Goal: Navigation & Orientation: Find specific page/section

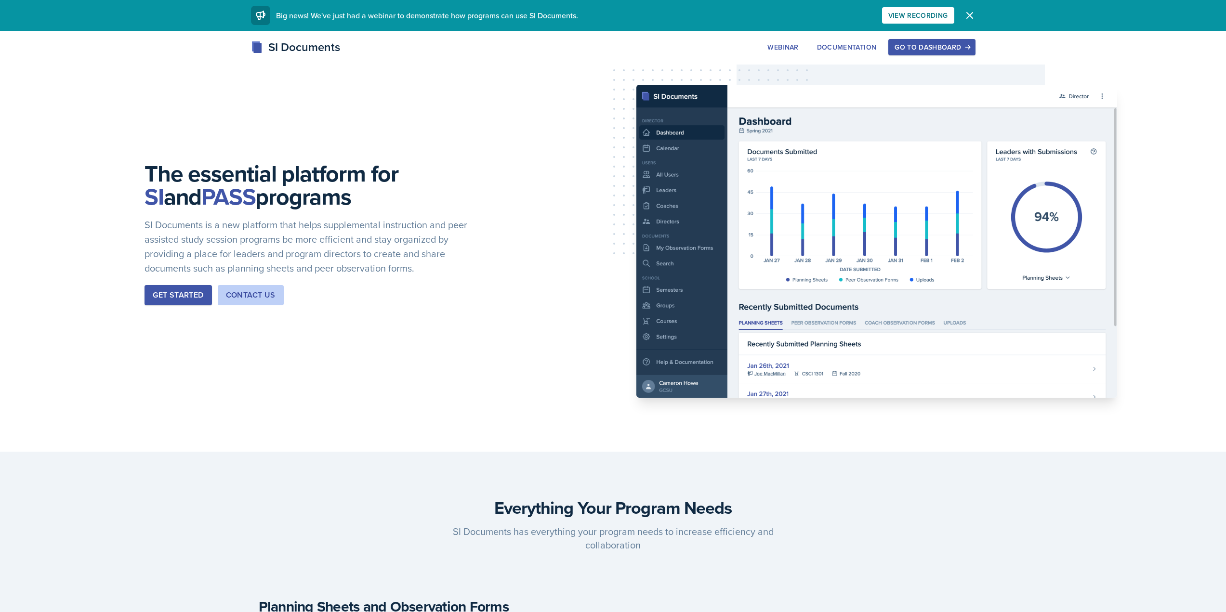
click at [965, 43] on div "Go to Dashboard" at bounding box center [932, 47] width 74 height 8
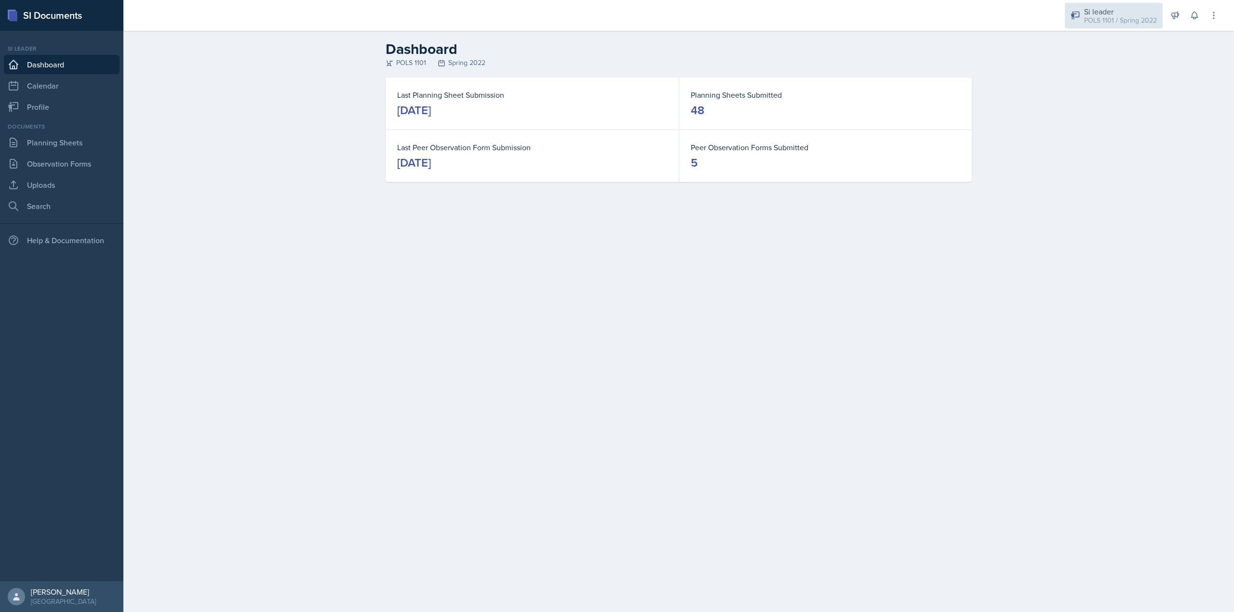
click at [1088, 28] on div "Si leader POLS 1101 / Spring 2022" at bounding box center [1113, 16] width 98 height 26
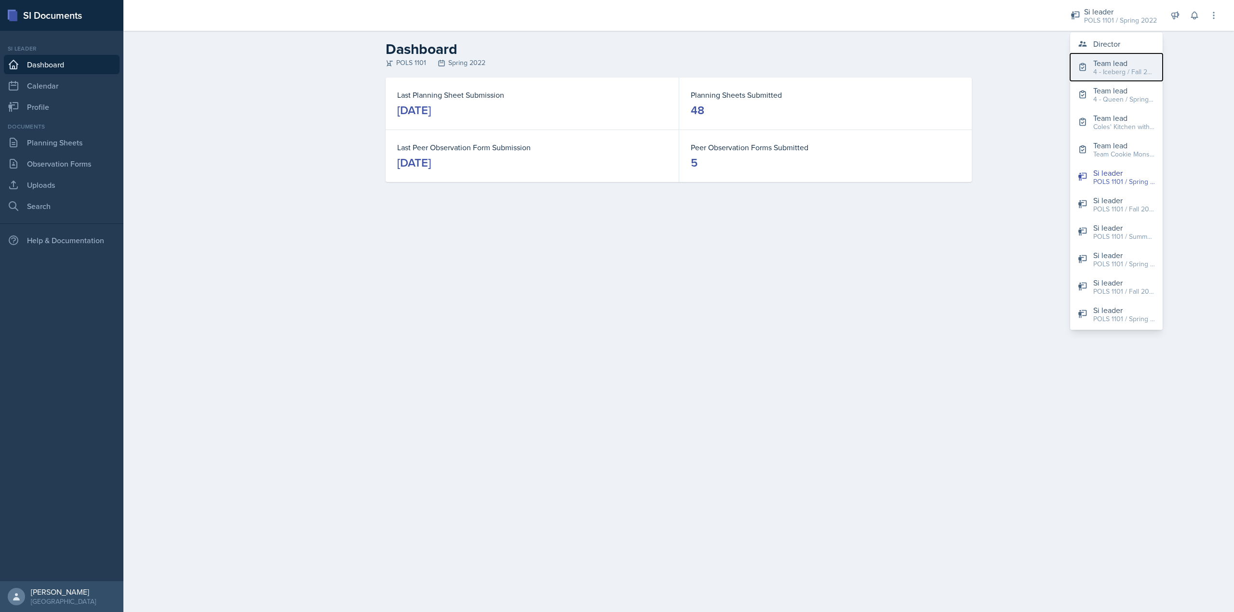
click at [1090, 54] on button "Team lead 4 - Iceberg / Fall 2022" at bounding box center [1116, 66] width 93 height 27
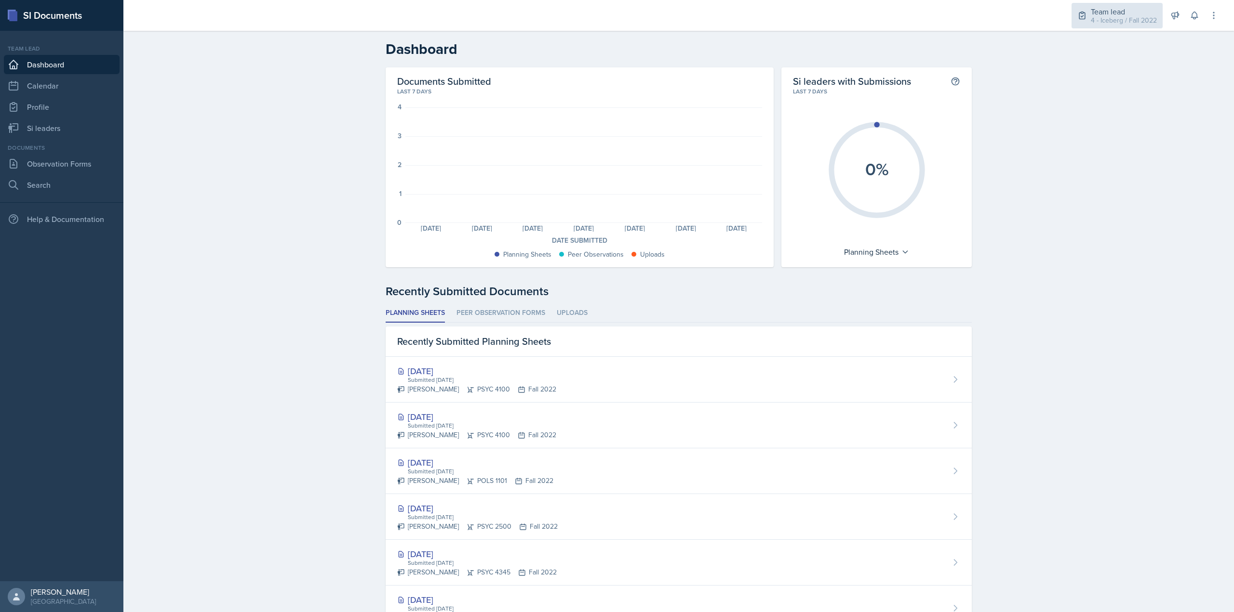
click at [1113, 13] on div "Team lead" at bounding box center [1123, 12] width 66 height 12
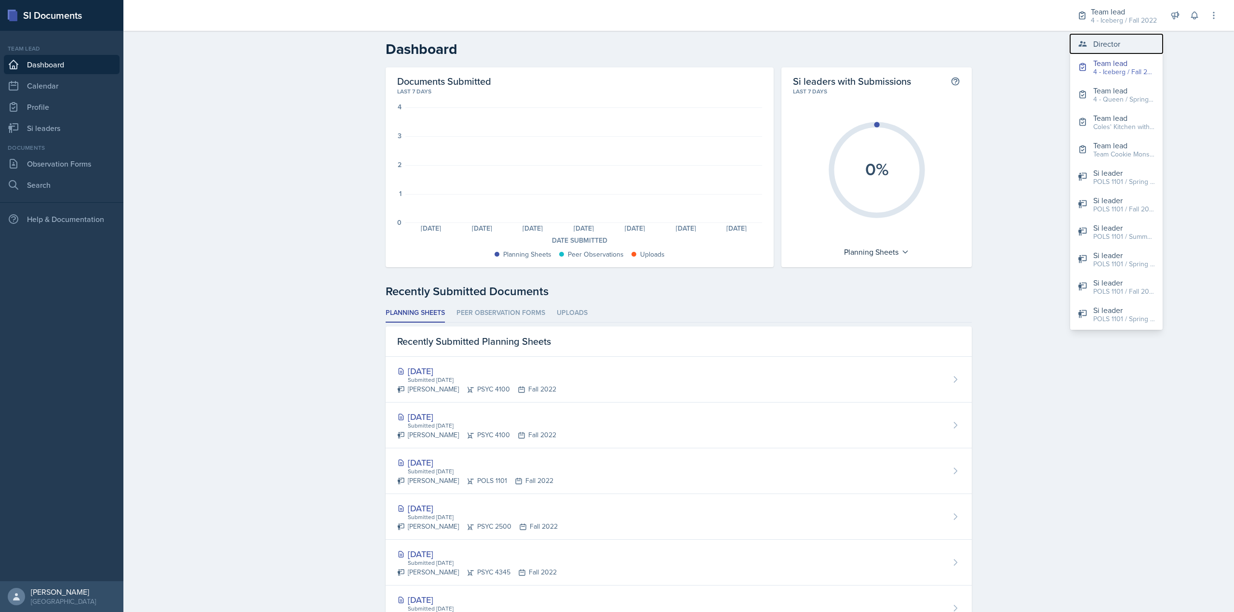
click at [1102, 40] on div "Director" at bounding box center [1106, 44] width 27 height 12
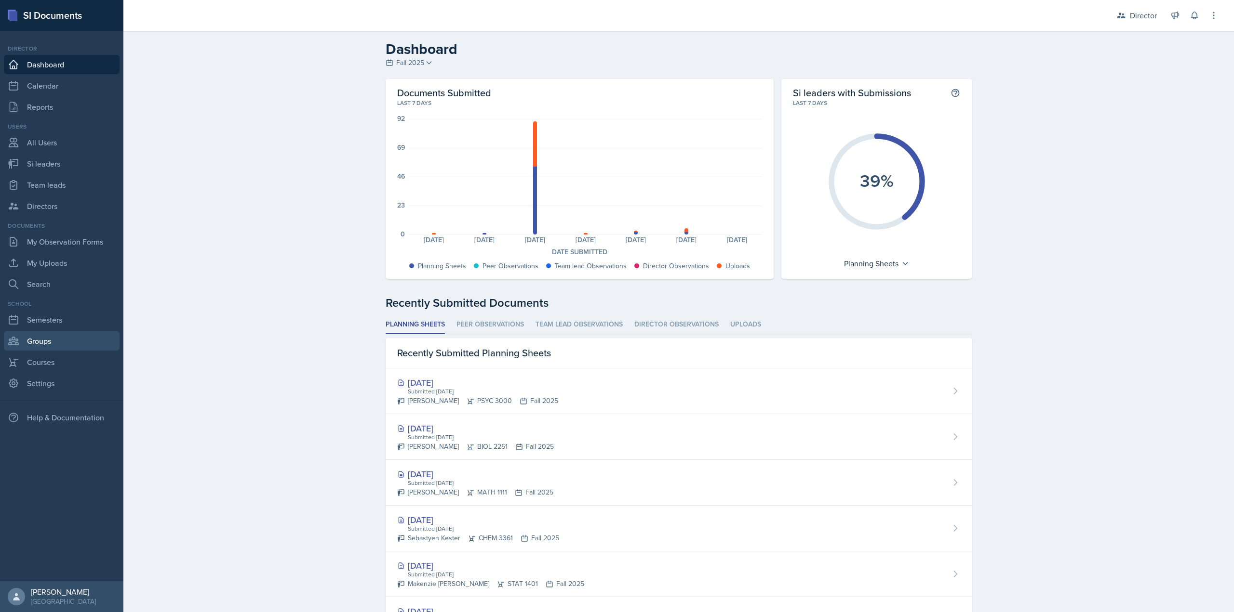
click at [35, 335] on link "Groups" at bounding box center [62, 341] width 116 height 19
